Goal: Information Seeking & Learning: Check status

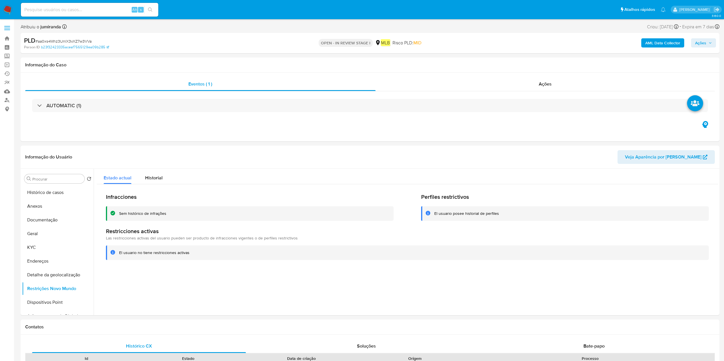
select select "10"
click at [161, 183] on div "Historial" at bounding box center [153, 176] width 17 height 15
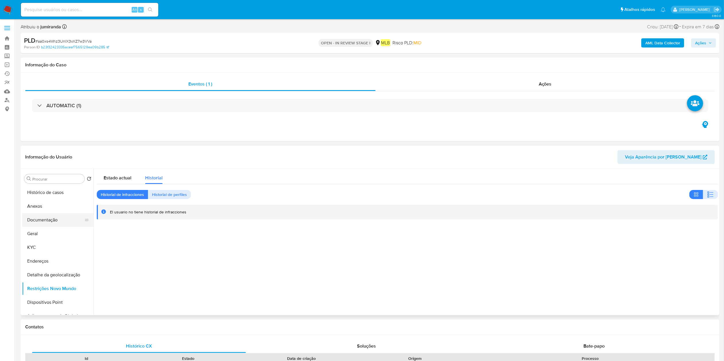
click at [56, 218] on button "Documentação" at bounding box center [55, 220] width 67 height 14
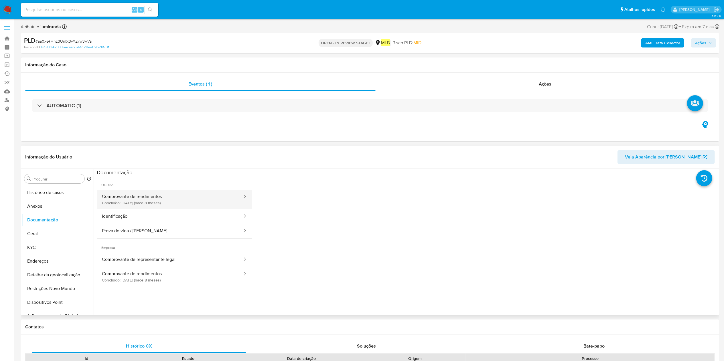
click at [188, 207] on button "Comprovante de rendimentos Concluído: [DATE] (hace 8 meses)" at bounding box center [170, 199] width 146 height 19
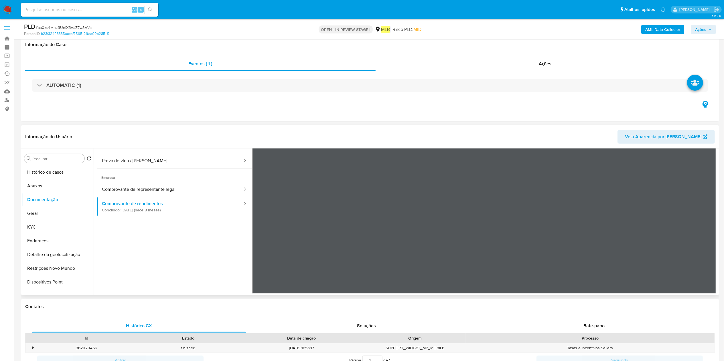
scroll to position [57, 0]
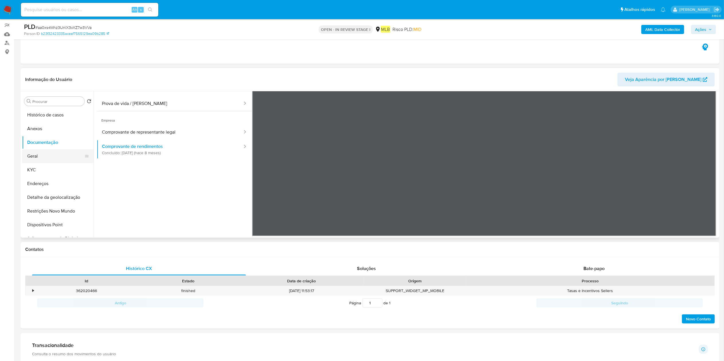
click at [52, 151] on button "Geral" at bounding box center [55, 156] width 67 height 14
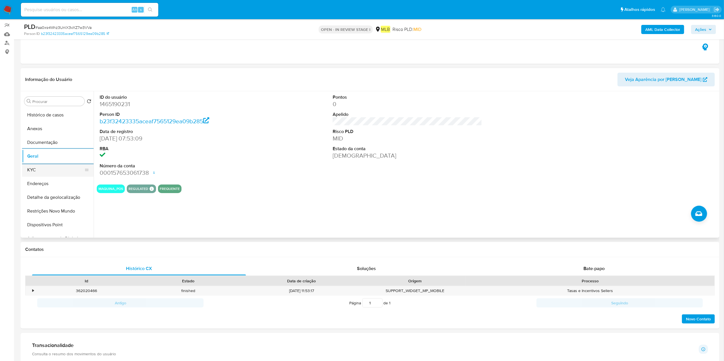
click at [63, 170] on button "KYC" at bounding box center [55, 170] width 67 height 14
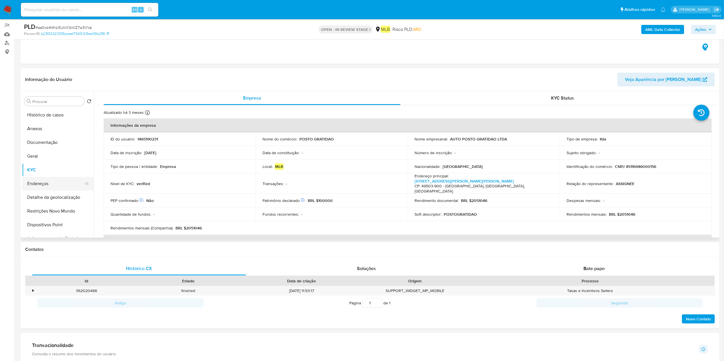
click at [56, 177] on button "Endereços" at bounding box center [55, 184] width 67 height 14
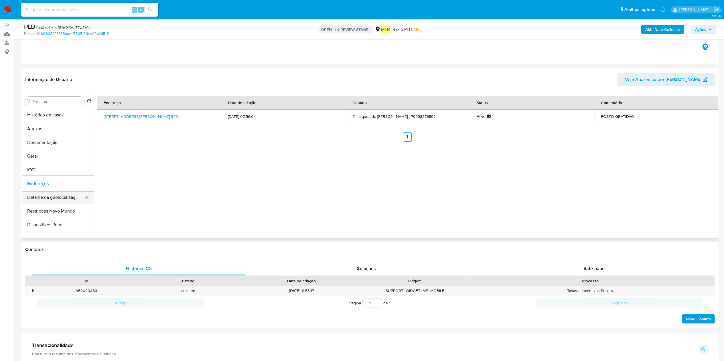
click at [53, 192] on button "Detalhe da geolocalização" at bounding box center [55, 198] width 67 height 14
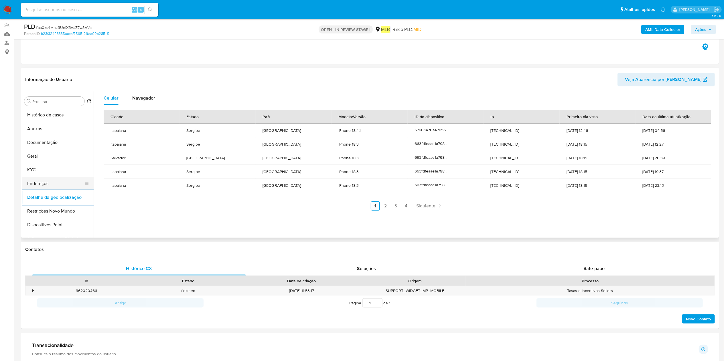
click at [64, 179] on button "Endereços" at bounding box center [55, 184] width 67 height 14
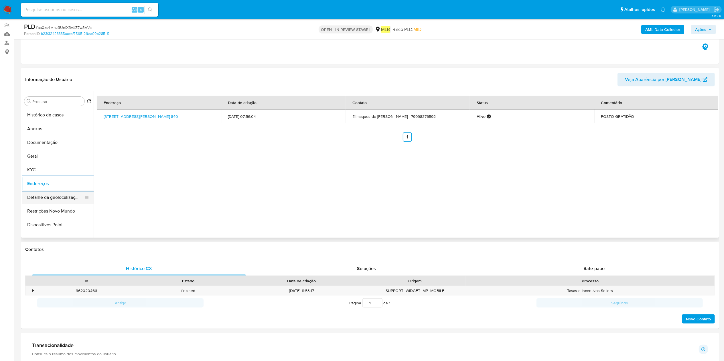
click at [70, 194] on button "Detalhe da geolocalização" at bounding box center [55, 198] width 67 height 14
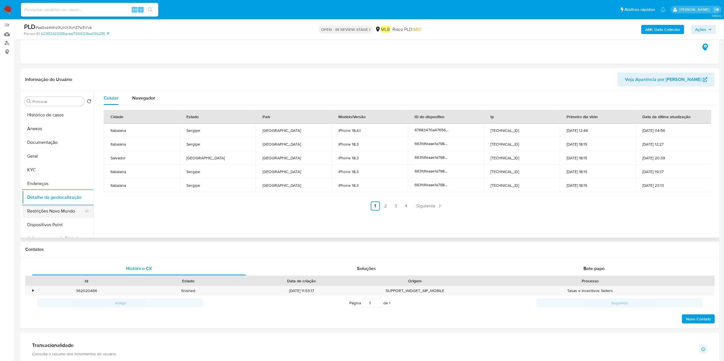
drag, startPoint x: 46, startPoint y: 210, endPoint x: 89, endPoint y: 210, distance: 42.4
click at [48, 210] on button "Restrições Novo Mundo" at bounding box center [55, 211] width 67 height 14
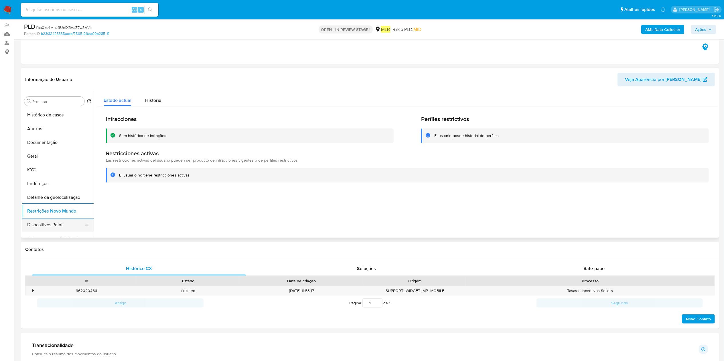
click at [50, 223] on button "Dispositivos Point" at bounding box center [55, 225] width 67 height 14
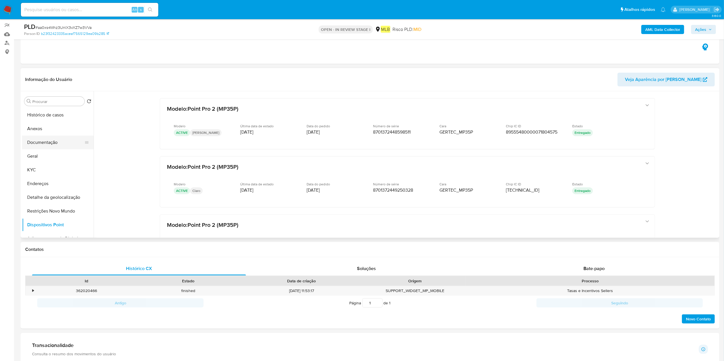
click at [45, 146] on button "Documentação" at bounding box center [55, 143] width 67 height 14
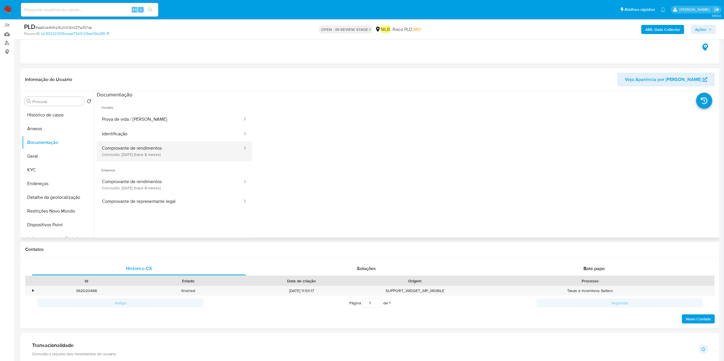
click at [154, 144] on button "Comprovante de rendimentos Concluído: [DATE] (hace 8 meses)" at bounding box center [170, 150] width 146 height 19
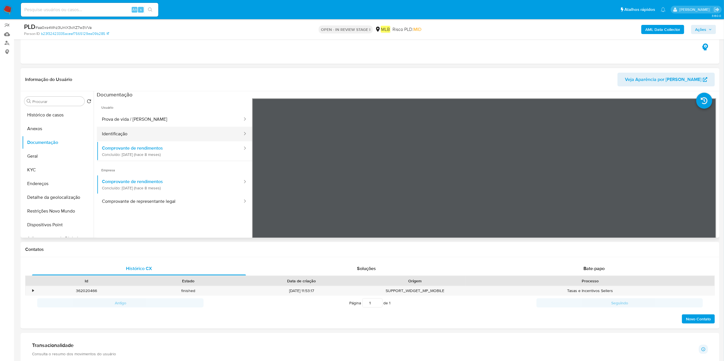
click at [200, 131] on button "Identificação" at bounding box center [170, 134] width 146 height 15
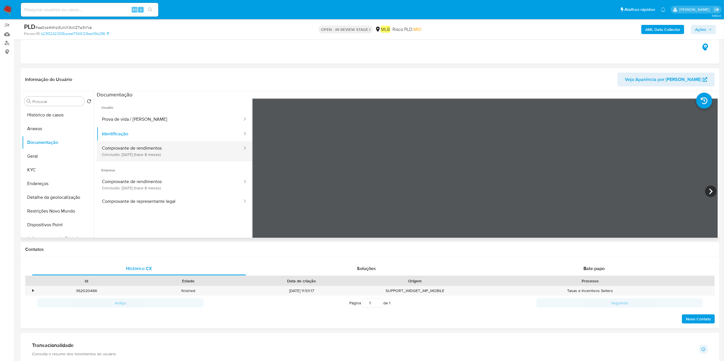
click at [188, 152] on button "Comprovante de rendimentos Concluído: [DATE] (hace 8 meses)" at bounding box center [170, 150] width 146 height 19
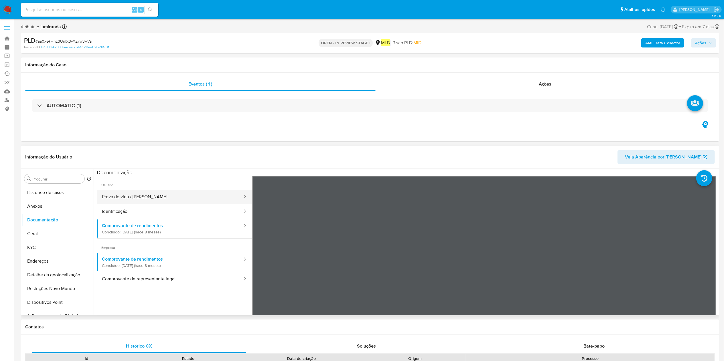
click at [134, 204] on button "Prova de vida / [PERSON_NAME]" at bounding box center [170, 197] width 146 height 15
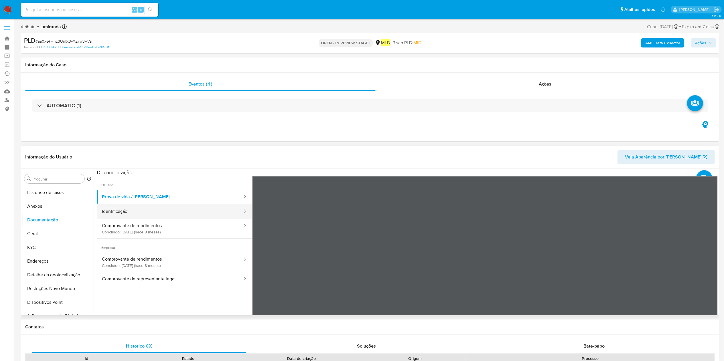
click at [172, 209] on button "Identificação" at bounding box center [170, 211] width 146 height 15
click at [705, 264] on icon at bounding box center [710, 268] width 11 height 11
